Goal: Task Accomplishment & Management: Use online tool/utility

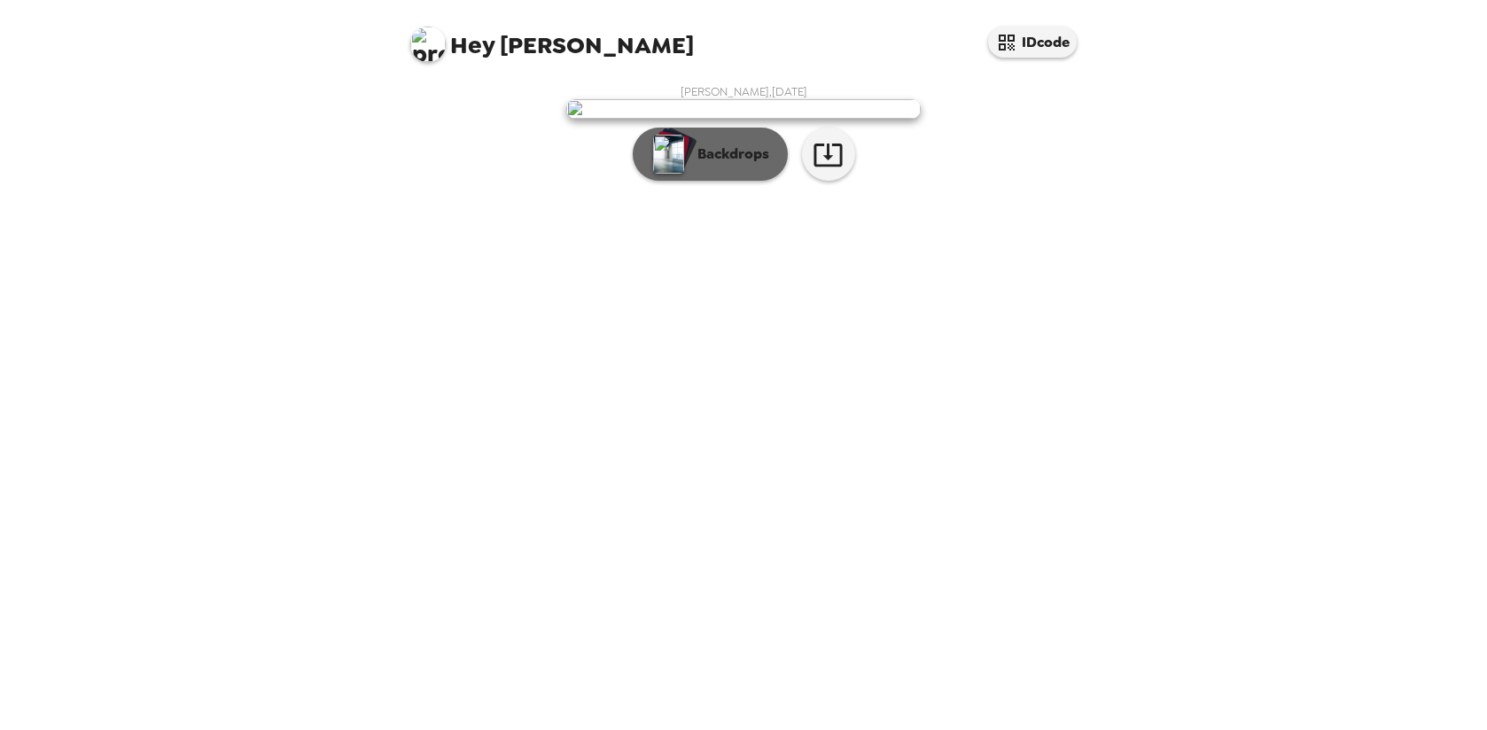
click at [720, 165] on p "Backdrops" at bounding box center [728, 154] width 81 height 21
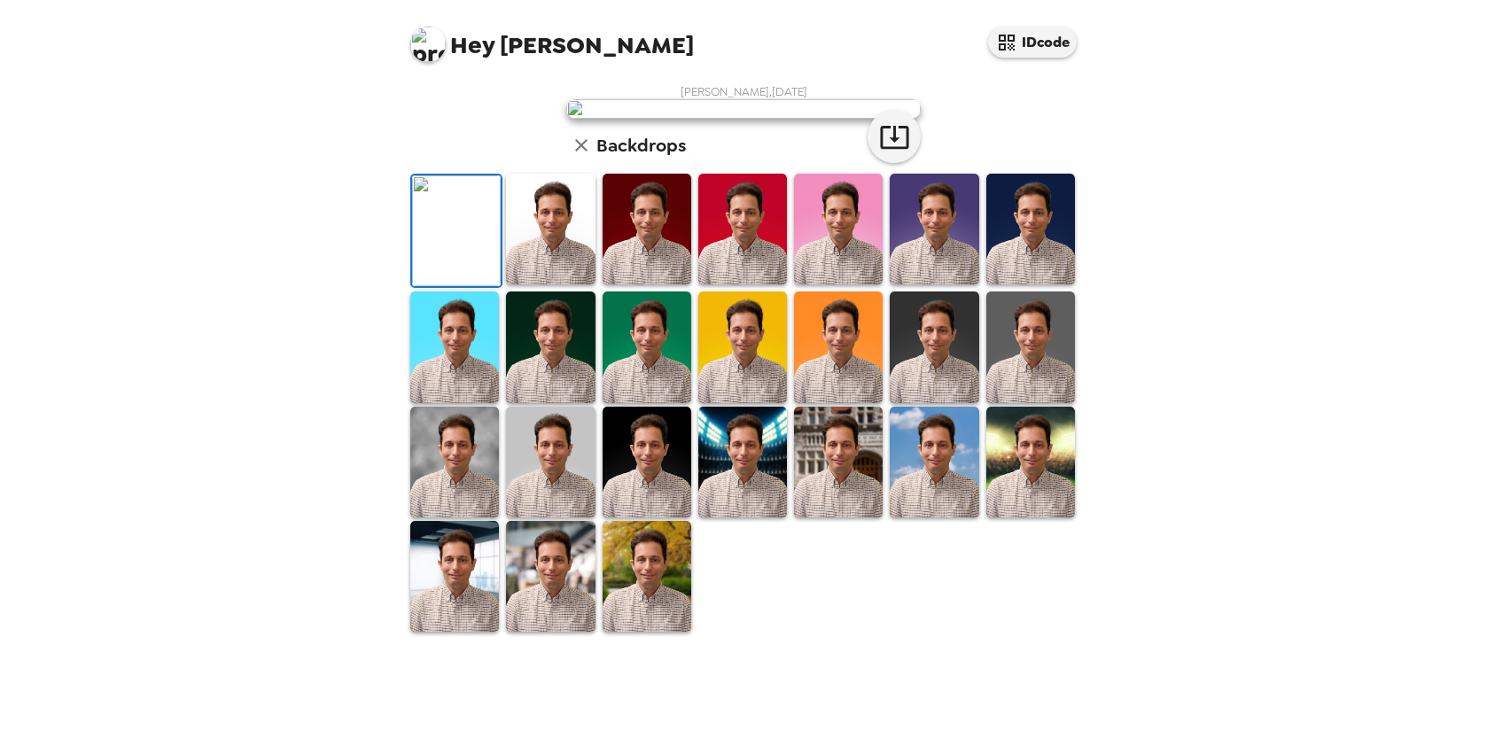
click at [743, 119] on img at bounding box center [743, 108] width 354 height 19
click at [893, 152] on icon "button" at bounding box center [894, 136] width 31 height 31
drag, startPoint x: 534, startPoint y: 323, endPoint x: 640, endPoint y: 305, distance: 106.9
click at [534, 284] on img at bounding box center [550, 229] width 89 height 111
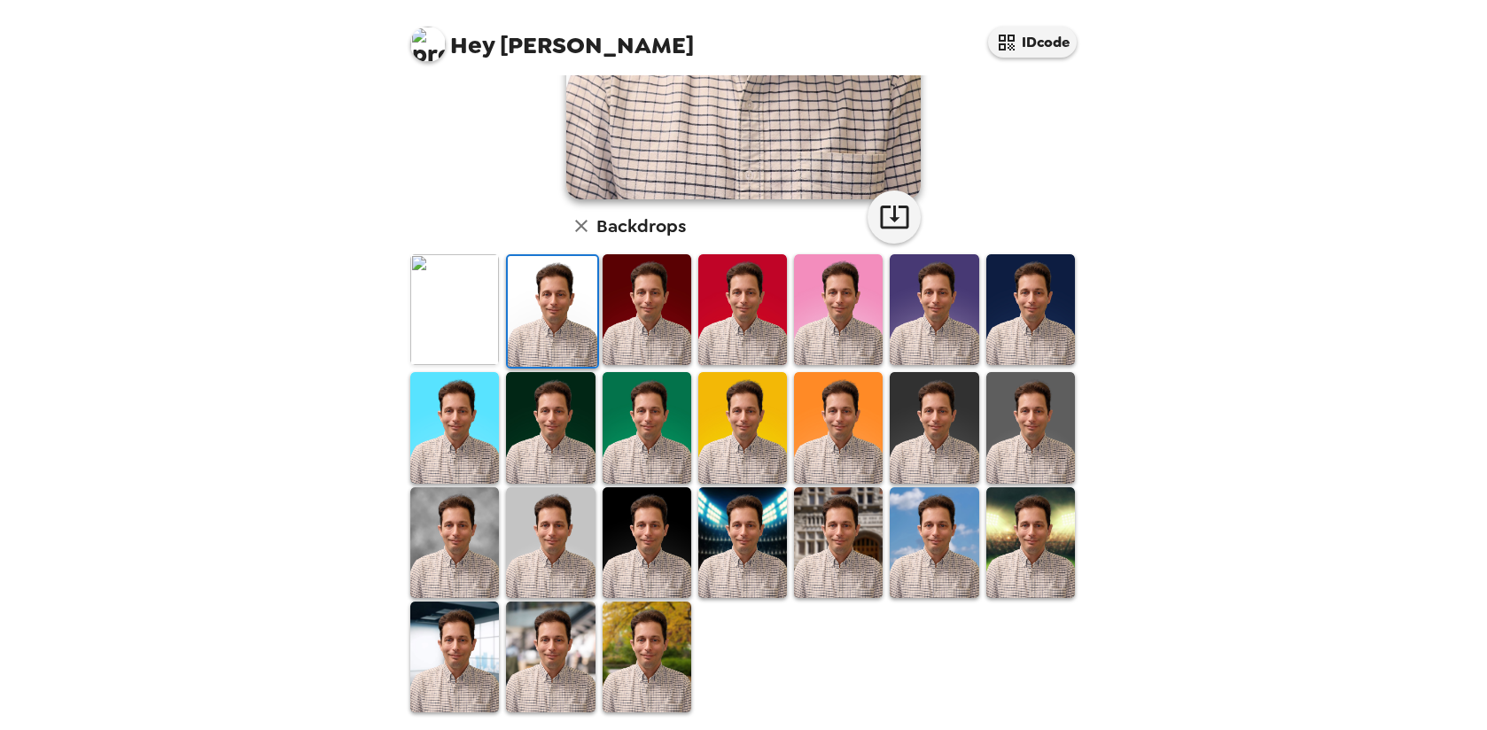
scroll to position [362, 0]
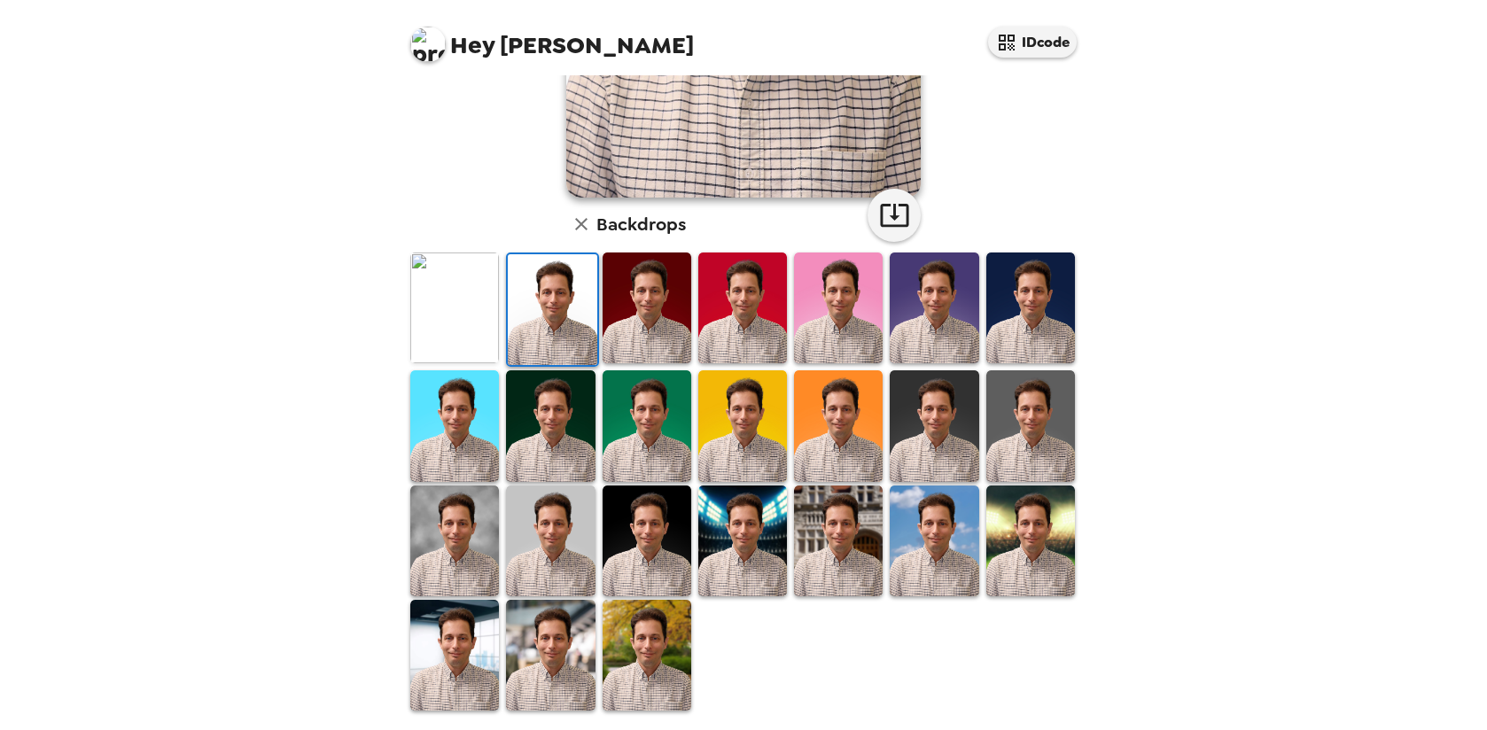
click at [603, 626] on img at bounding box center [647, 655] width 89 height 111
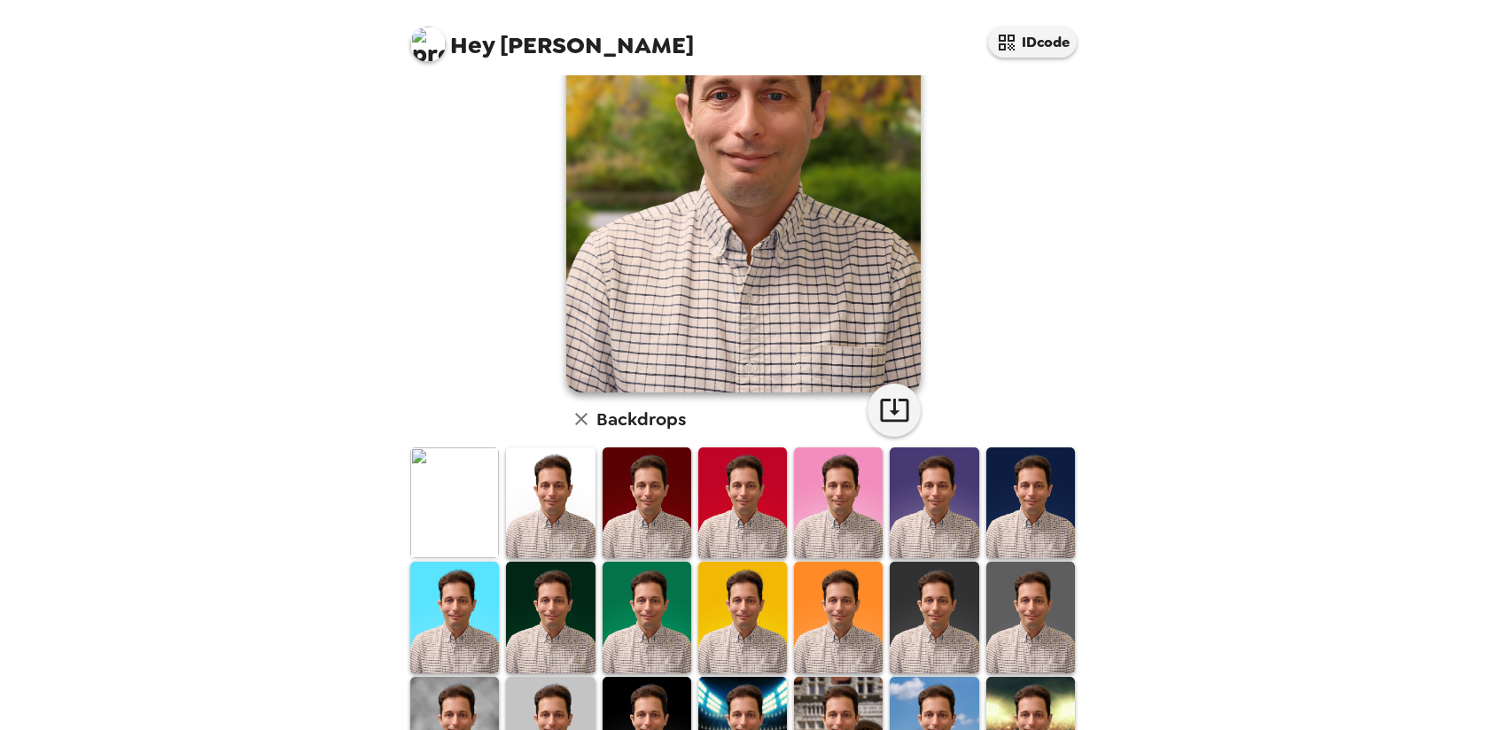
scroll to position [8, 0]
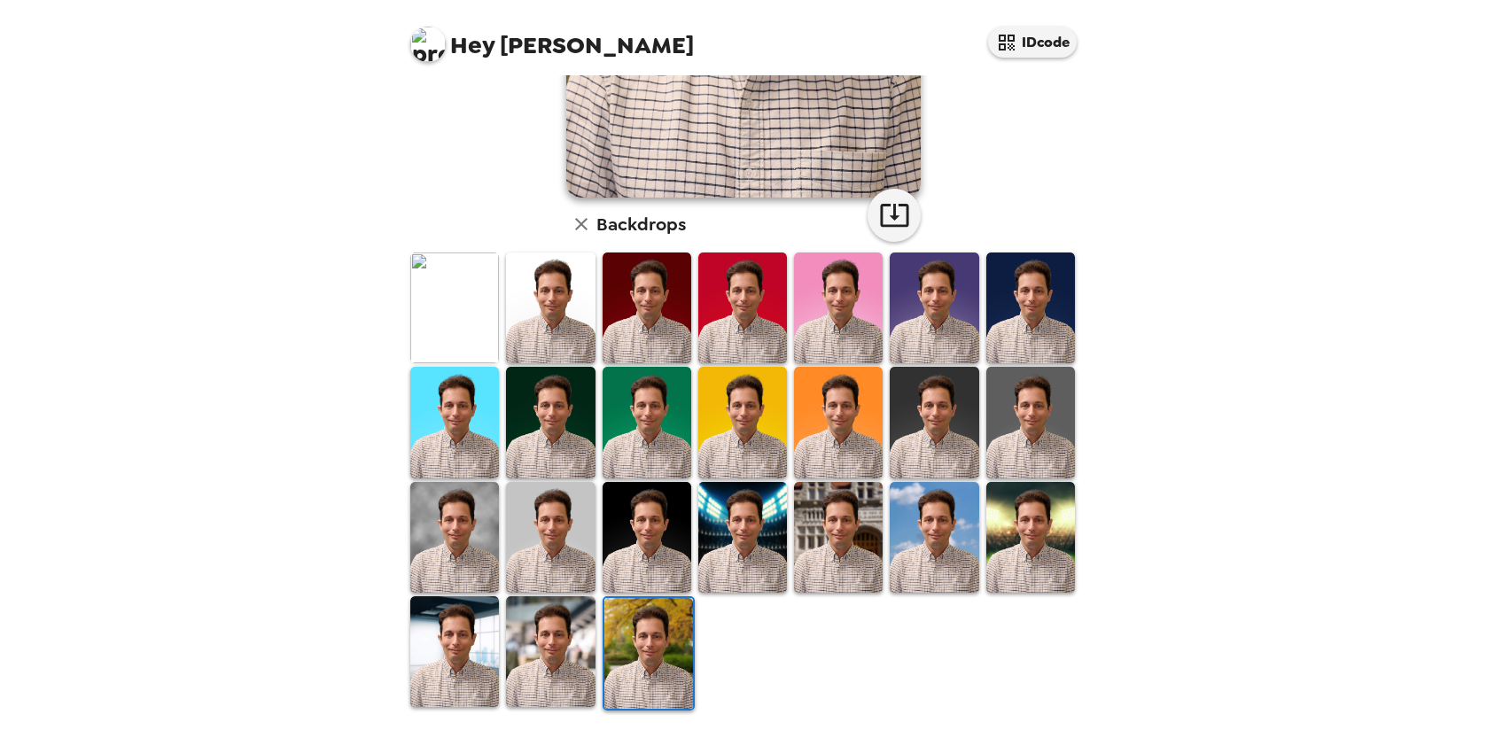
click at [533, 609] on img at bounding box center [550, 651] width 89 height 111
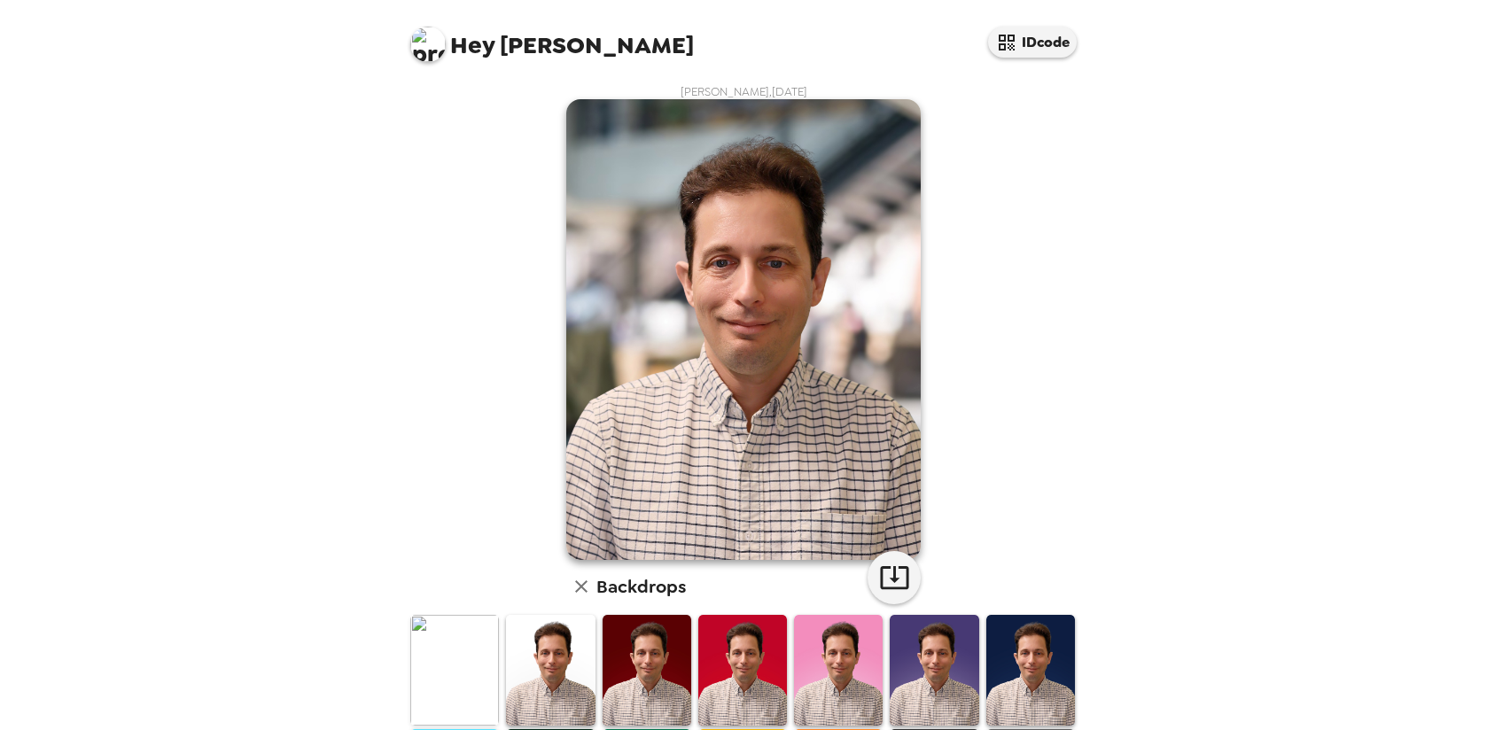
scroll to position [354, 0]
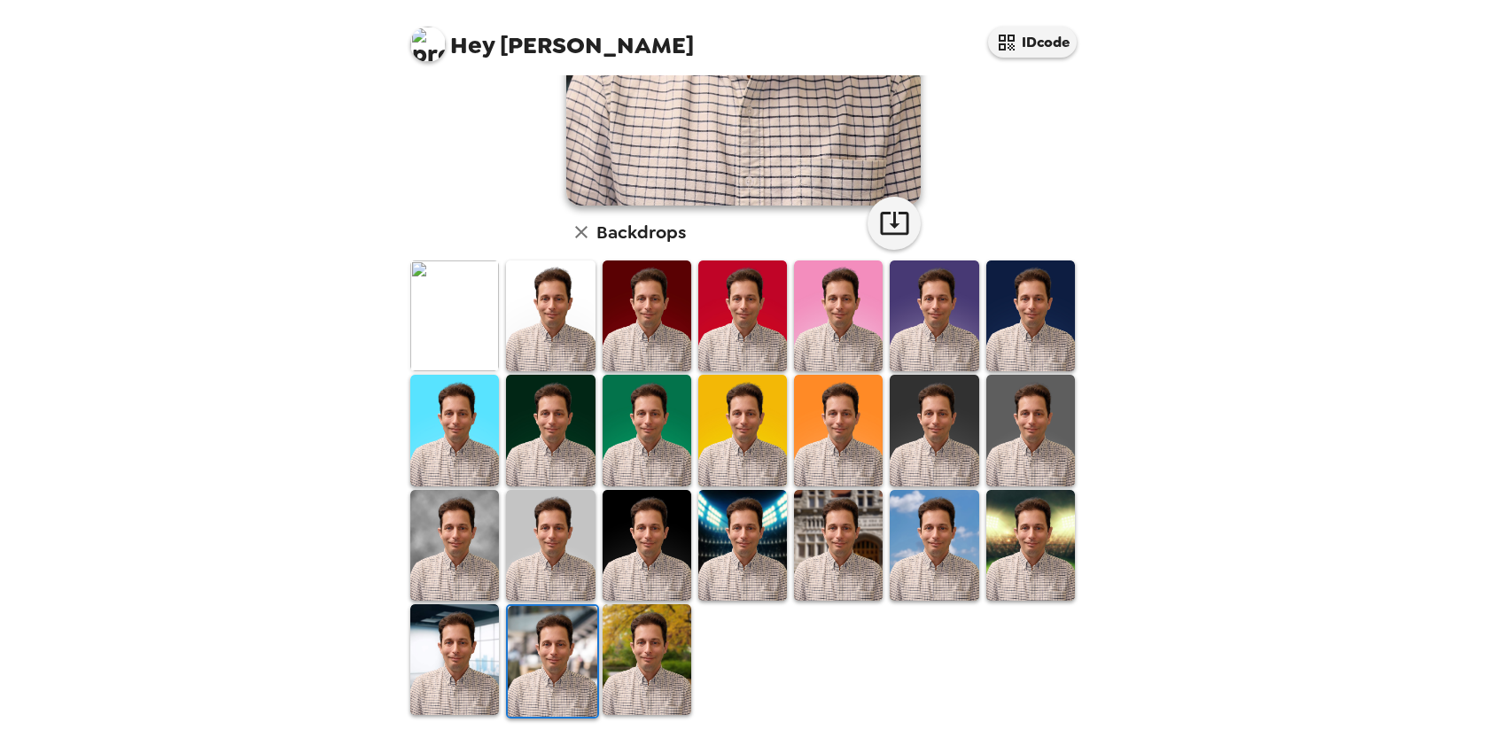
click at [553, 328] on img at bounding box center [550, 316] width 89 height 111
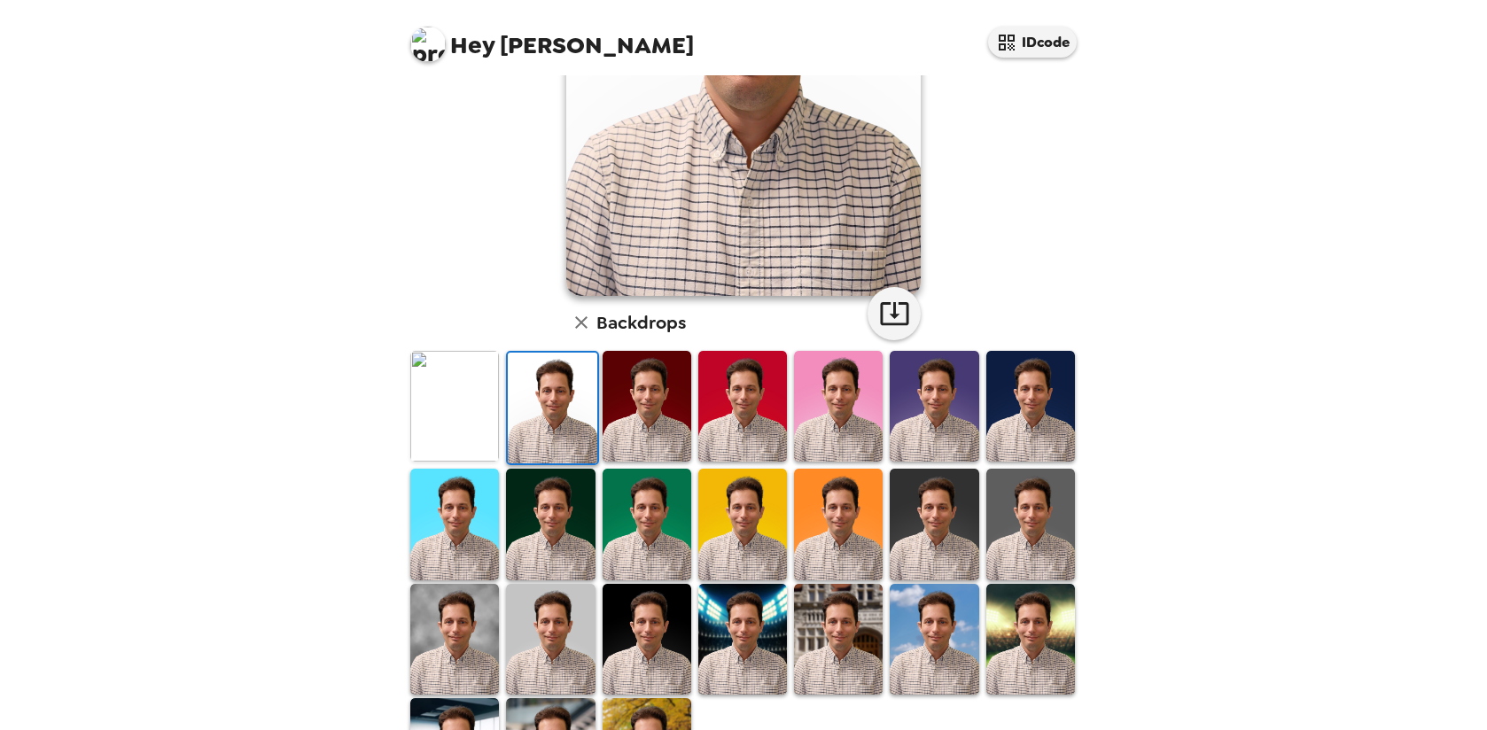
scroll to position [266, 0]
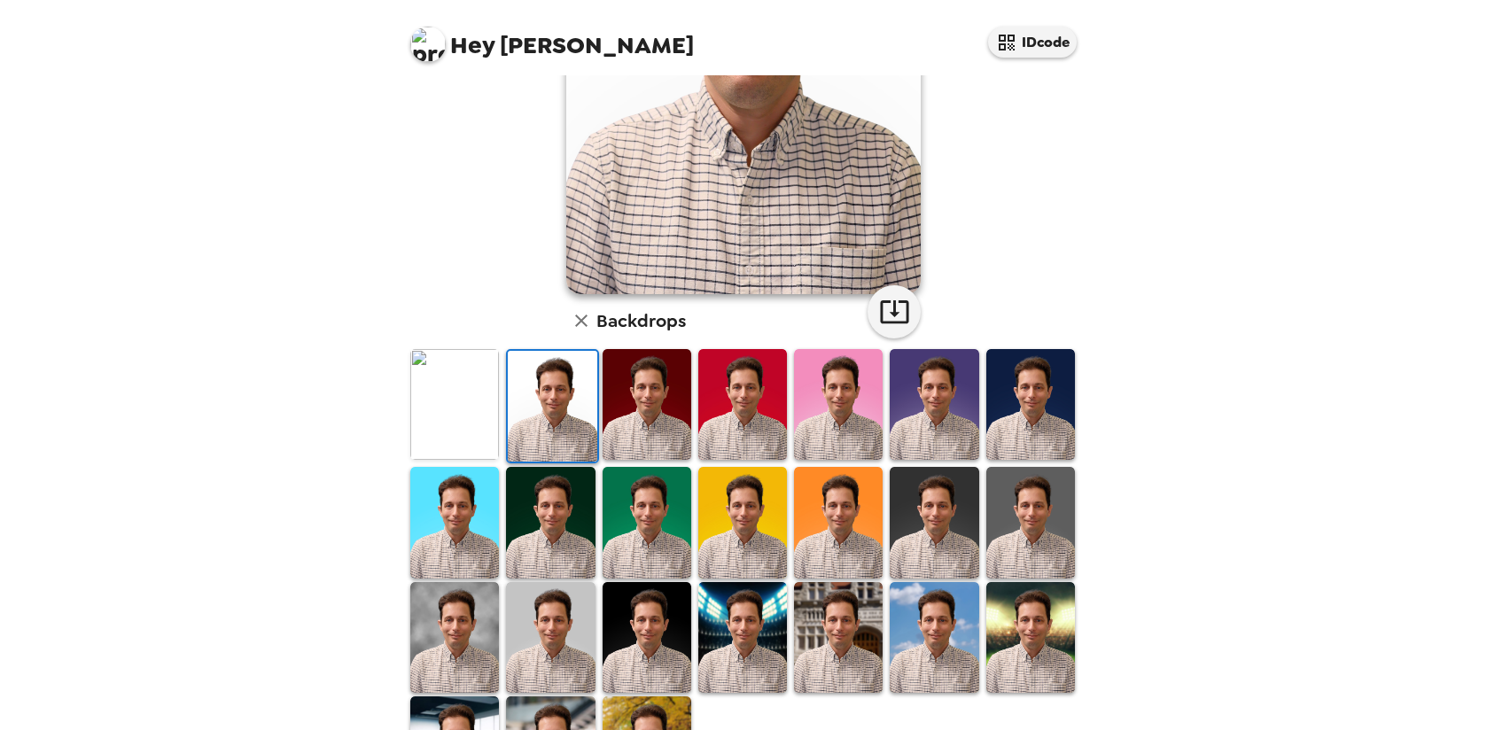
click at [452, 642] on img at bounding box center [454, 637] width 89 height 111
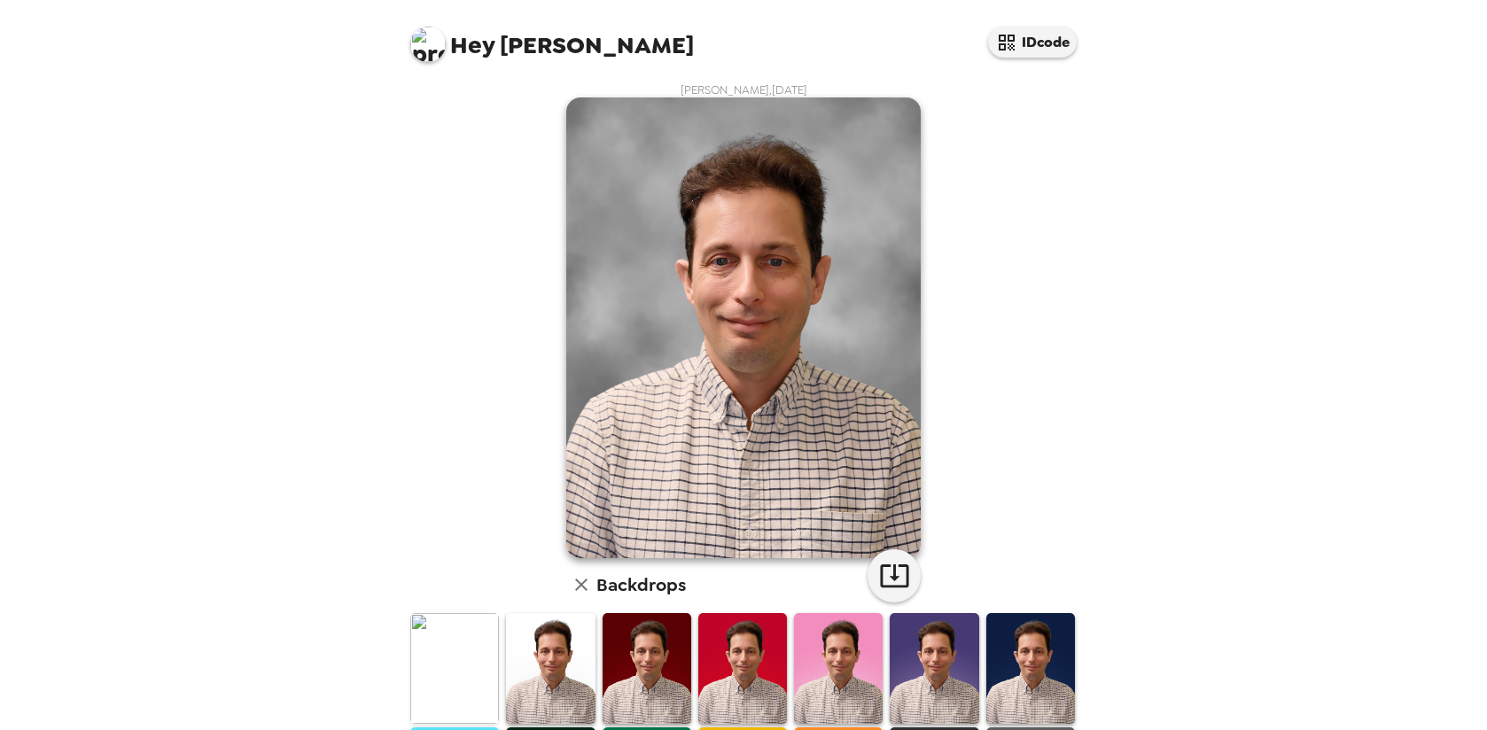
scroll to position [0, 0]
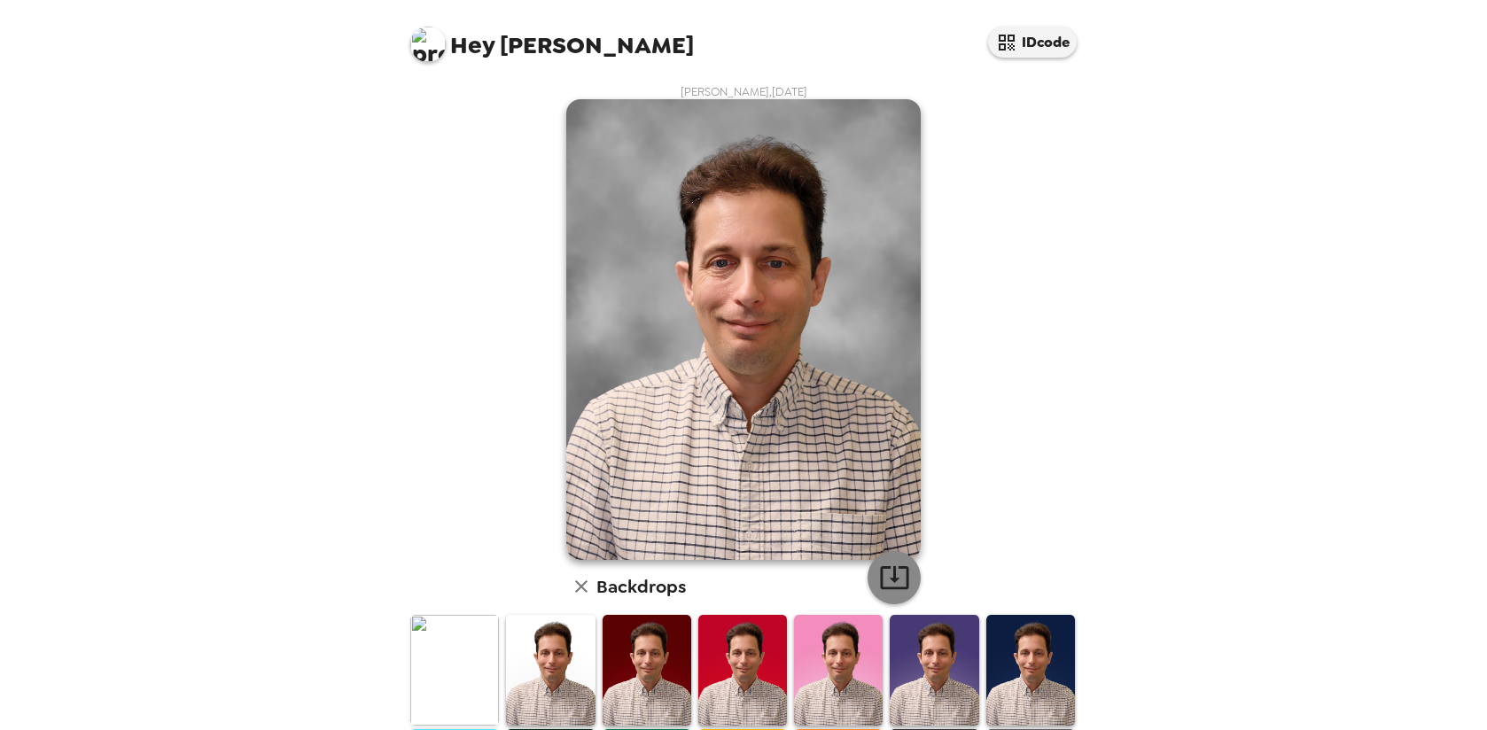
click at [879, 574] on icon "button" at bounding box center [894, 577] width 31 height 31
